Goal: Task Accomplishment & Management: Complete application form

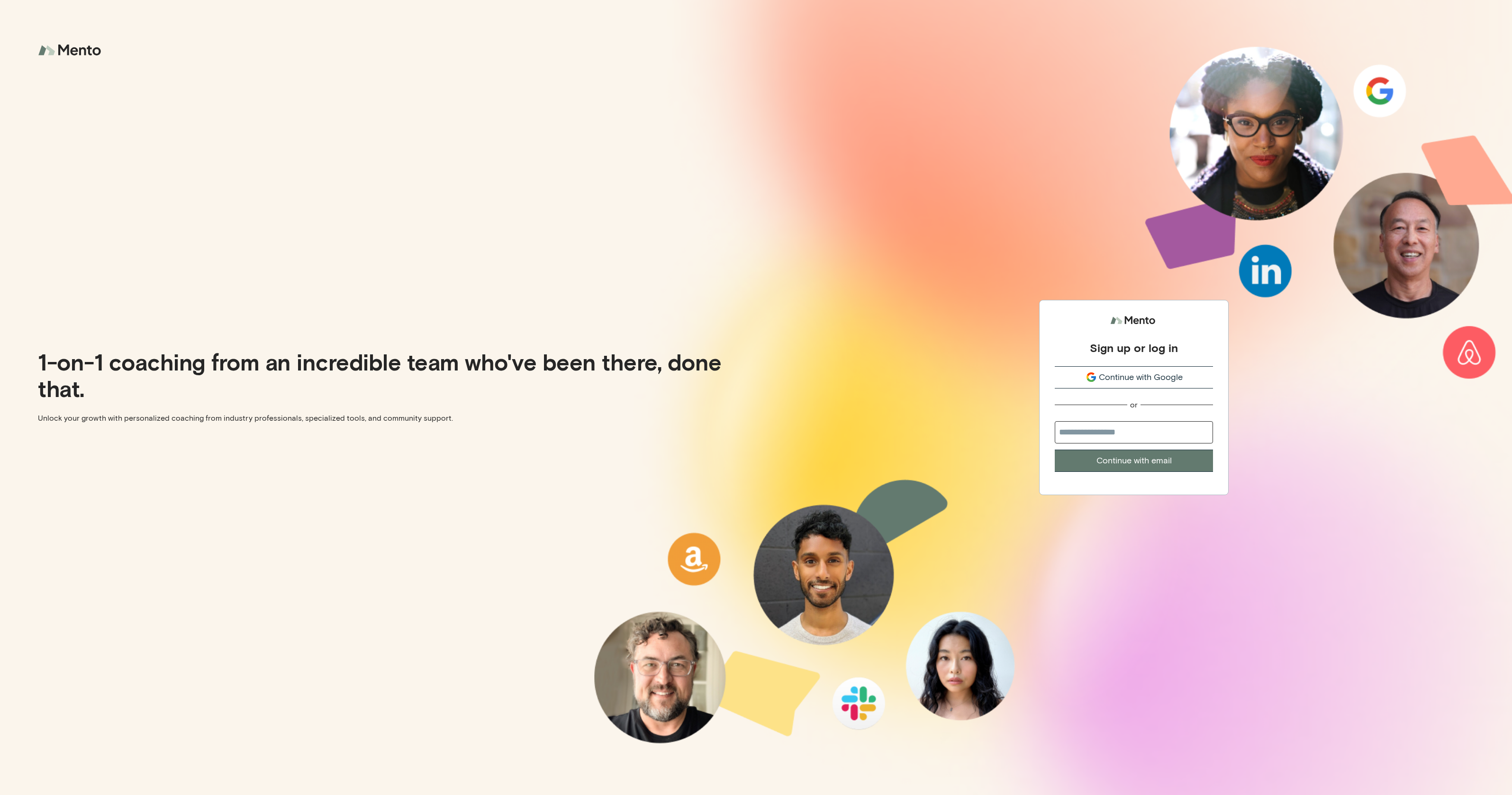
click at [1101, 424] on input "email" at bounding box center [1134, 432] width 158 height 22
type input "**********"
click at [1055, 450] on button "Continue with email" at bounding box center [1134, 460] width 158 height 22
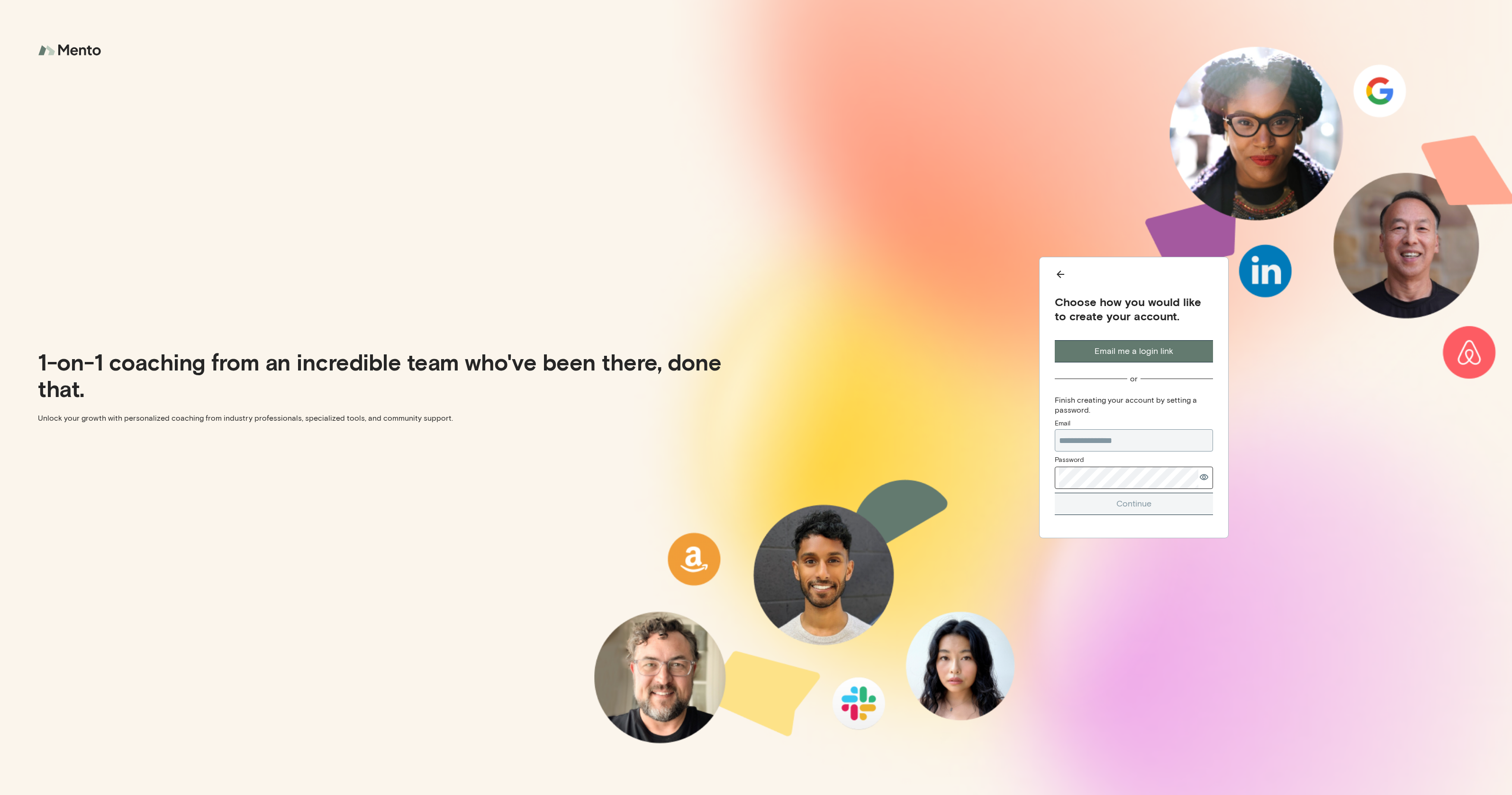
click at [0, 794] on com-1password-button at bounding box center [0, 795] width 0 height 0
click at [1128, 355] on button "Email me a login link" at bounding box center [1134, 351] width 158 height 22
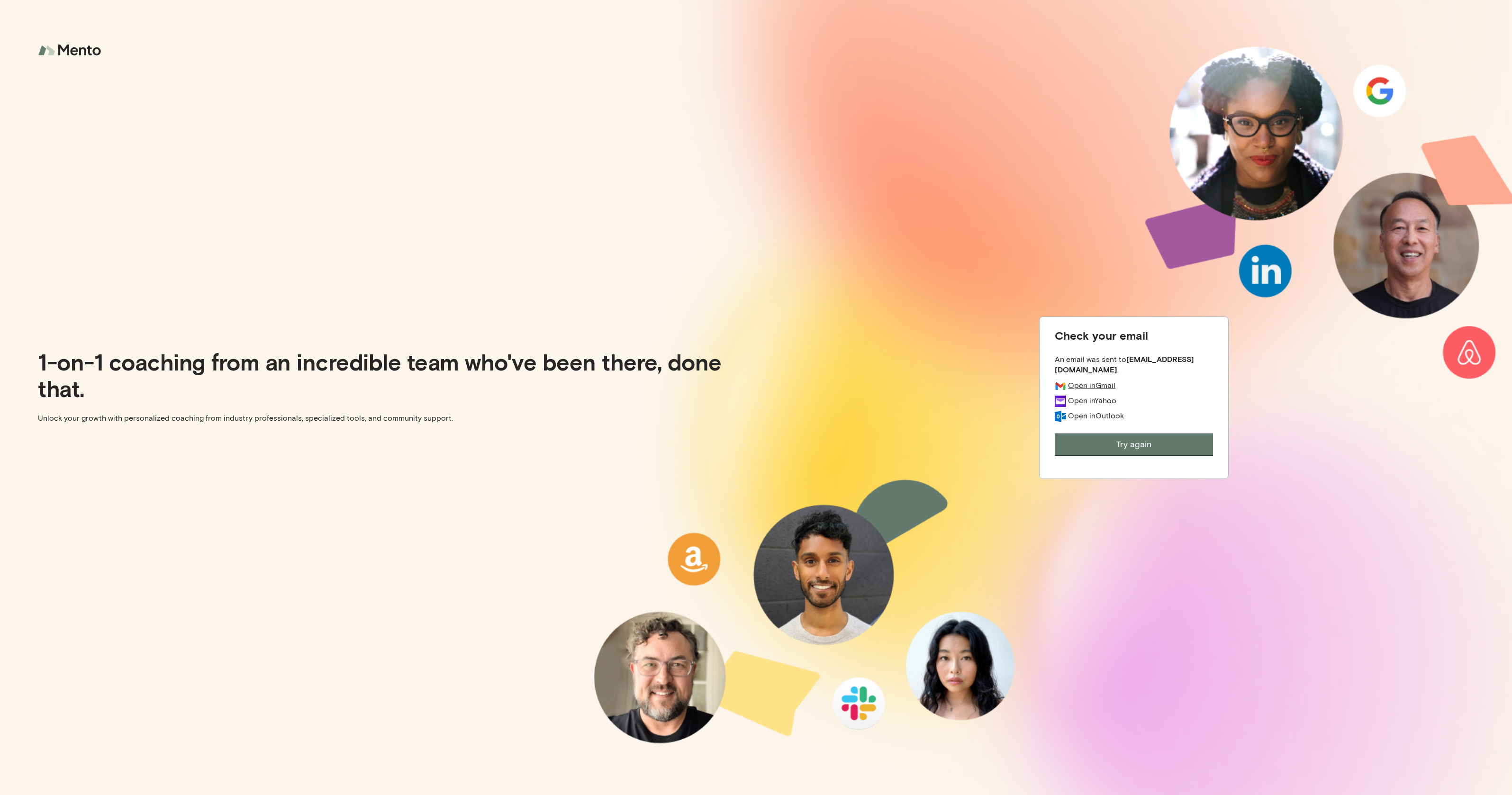
click at [1099, 381] on div "Open in Gmail" at bounding box center [1091, 386] width 47 height 10
click at [53, 42] on img at bounding box center [71, 50] width 66 height 25
click at [63, 50] on img at bounding box center [71, 50] width 66 height 25
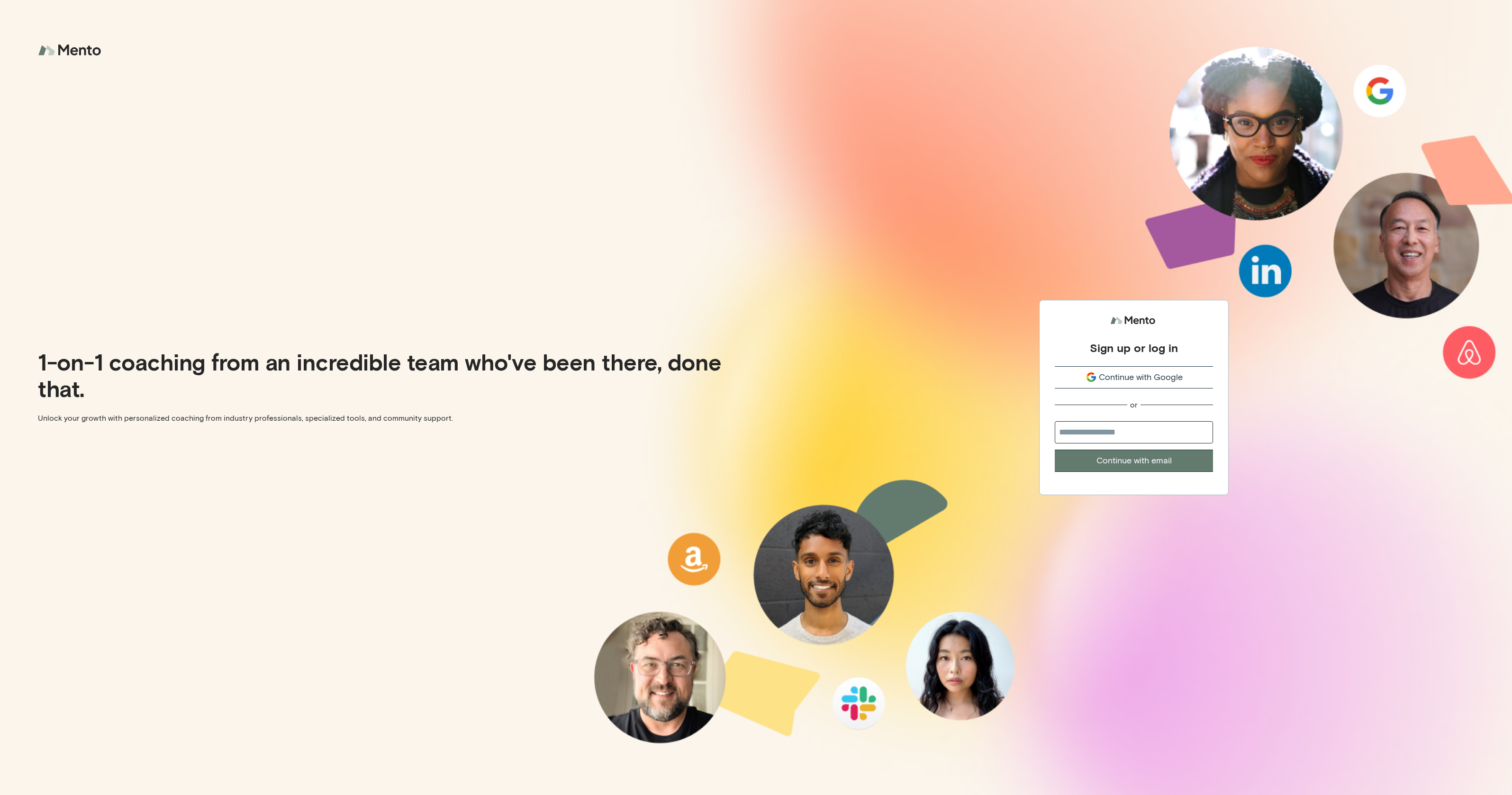
click at [1117, 435] on input "email" at bounding box center [1134, 432] width 158 height 22
type input "**********"
click at [1055, 450] on button "Continue with email" at bounding box center [1134, 460] width 158 height 22
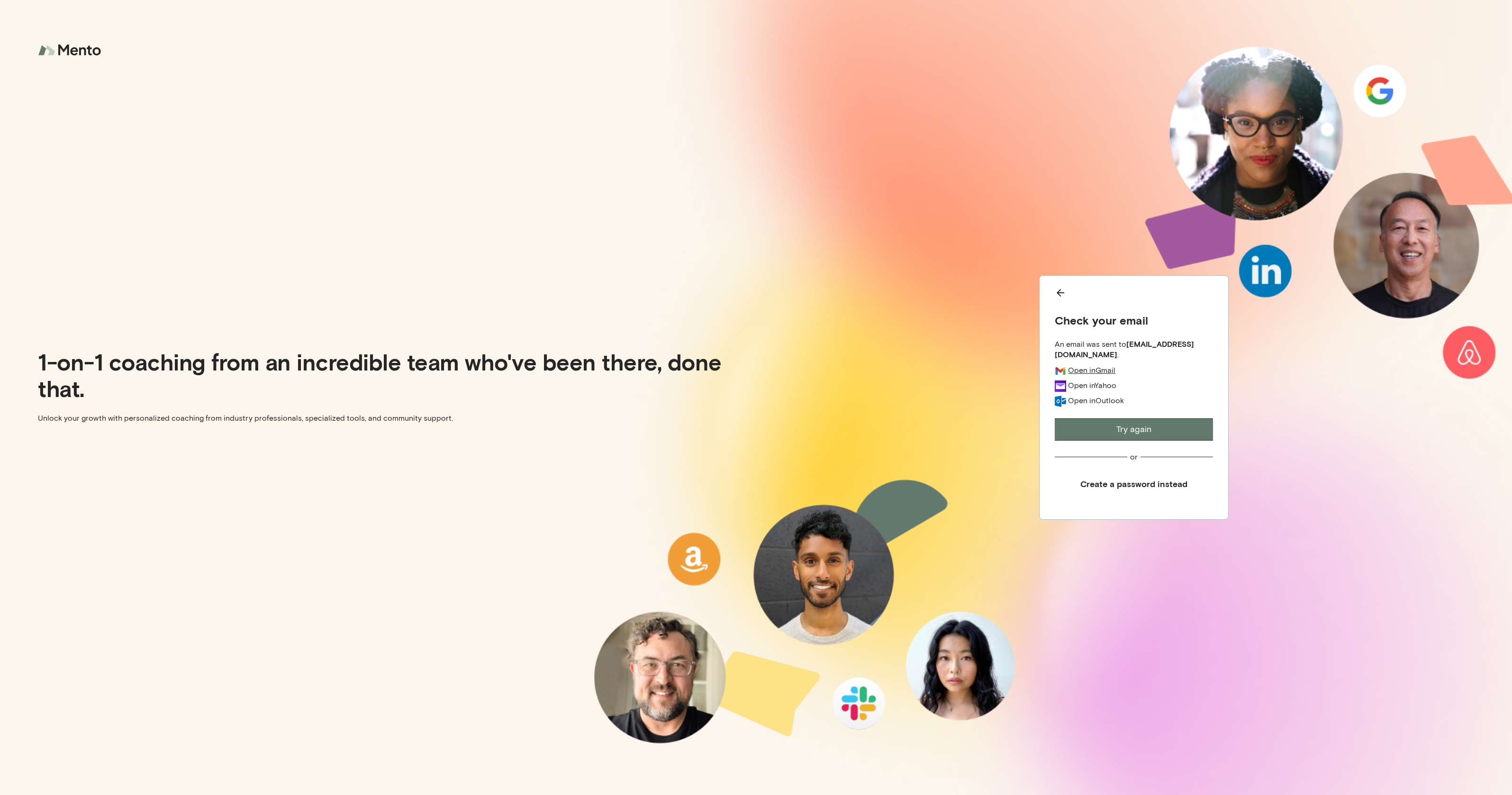
click at [1082, 367] on div "Open in Gmail" at bounding box center [1091, 370] width 47 height 10
